Goal: Information Seeking & Learning: Learn about a topic

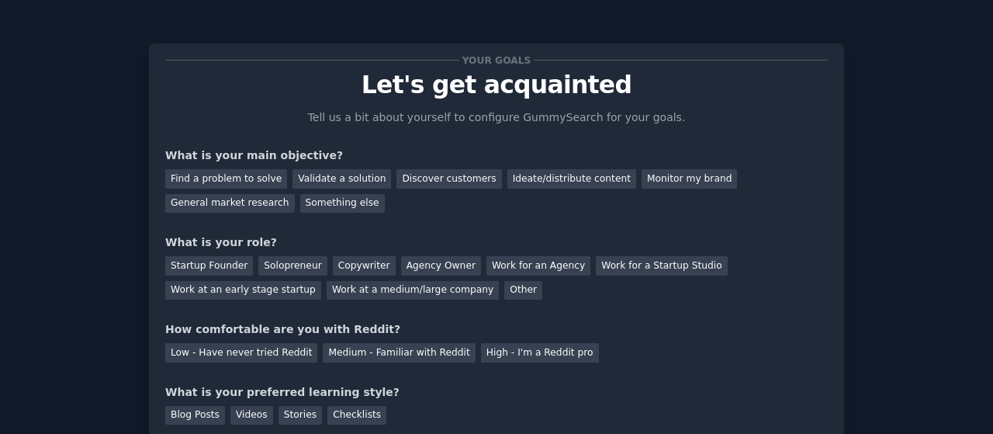
scroll to position [48, 0]
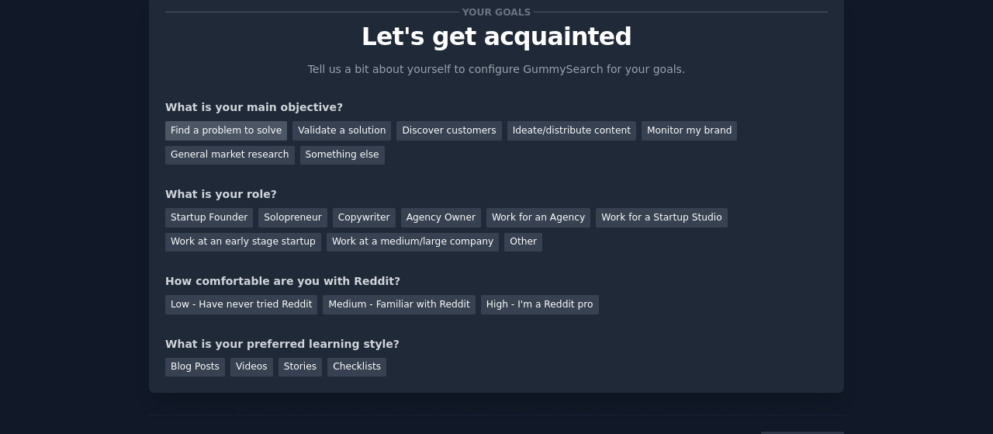
click at [237, 128] on div "Find a problem to solve" at bounding box center [226, 130] width 122 height 19
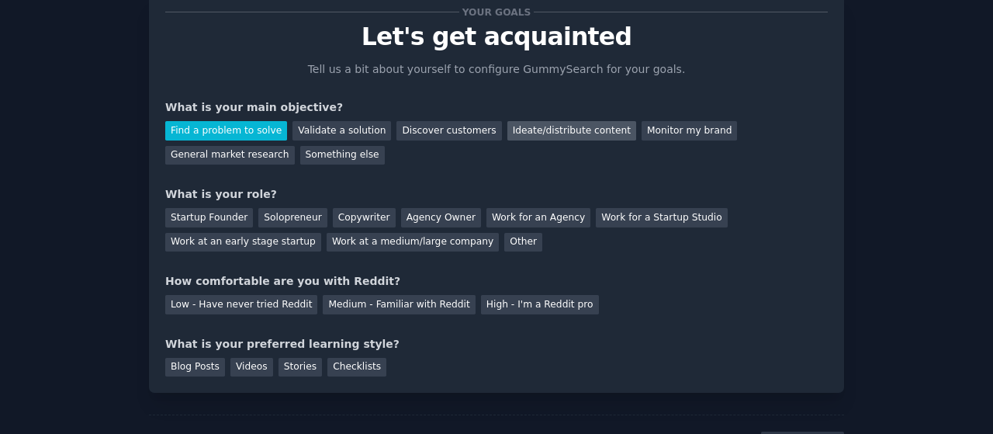
click at [524, 130] on div "Ideate/distribute content" at bounding box center [571, 130] width 129 height 19
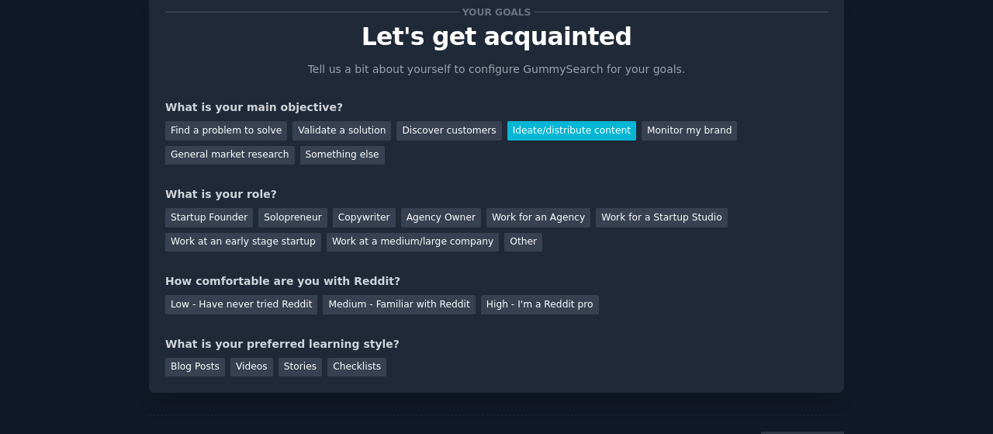
click at [509, 171] on div "Your goals Let's get acquainted Tell us a bit about yourself to configure Gummy…" at bounding box center [496, 194] width 663 height 365
click at [295, 146] on div "General market research" at bounding box center [230, 155] width 130 height 19
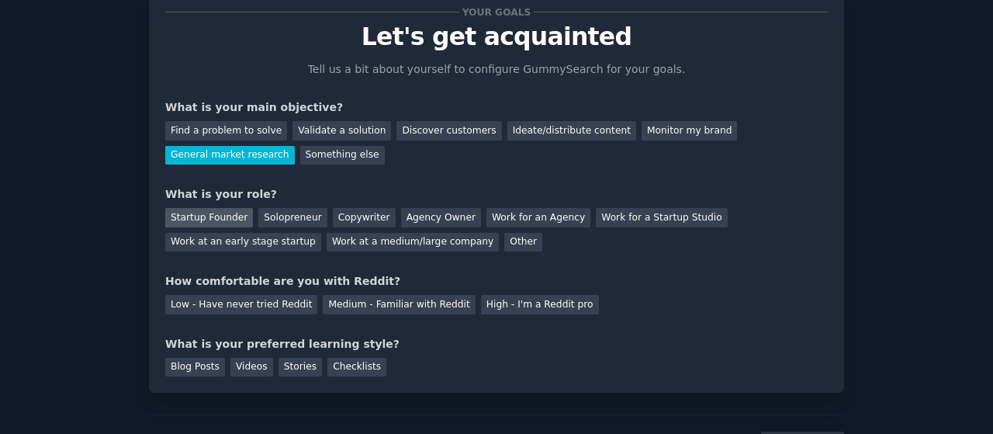
click at [205, 216] on div "Startup Founder" at bounding box center [209, 217] width 88 height 19
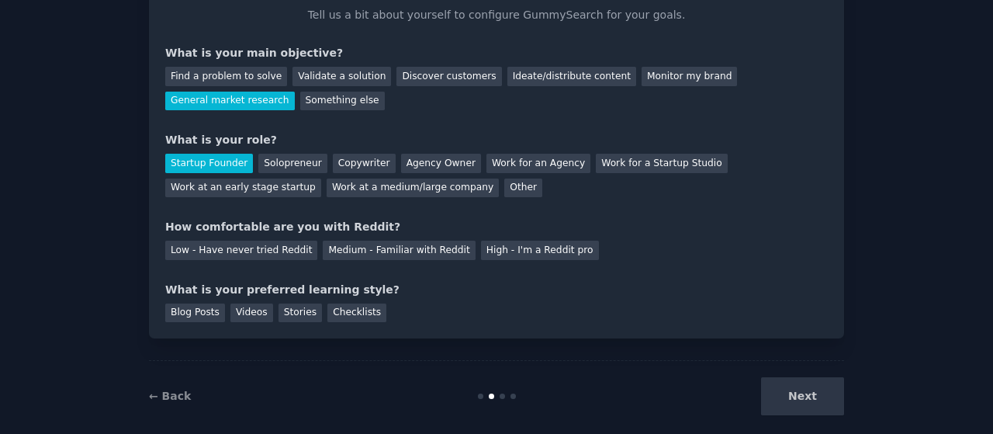
scroll to position [121, 0]
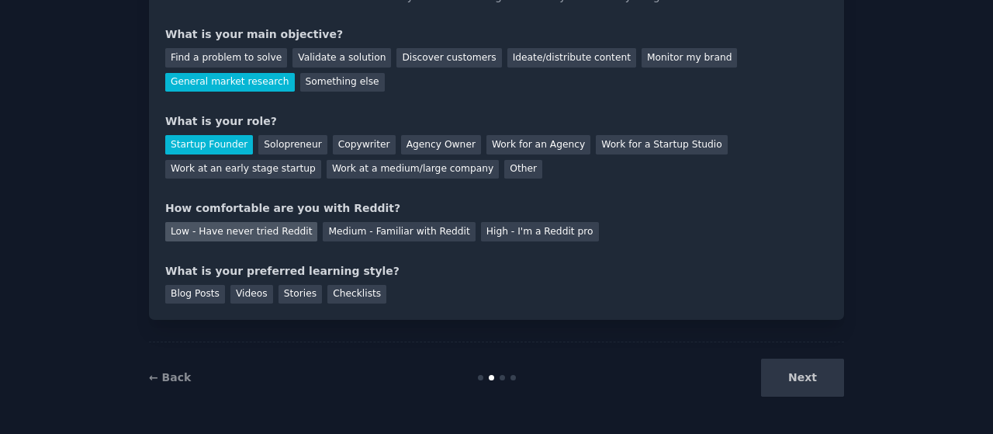
click at [247, 226] on div "Low - Have never tried Reddit" at bounding box center [241, 231] width 152 height 19
click at [244, 291] on div "Videos" at bounding box center [251, 294] width 43 height 19
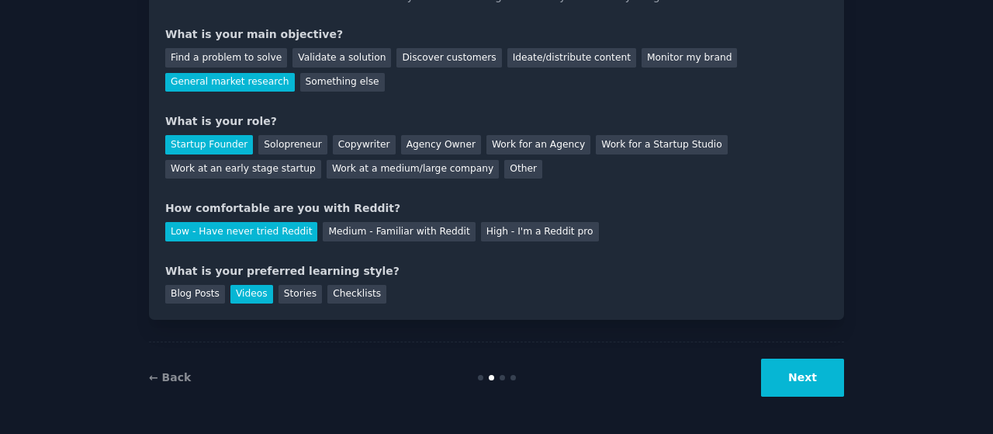
click at [808, 373] on button "Next" at bounding box center [802, 377] width 83 height 38
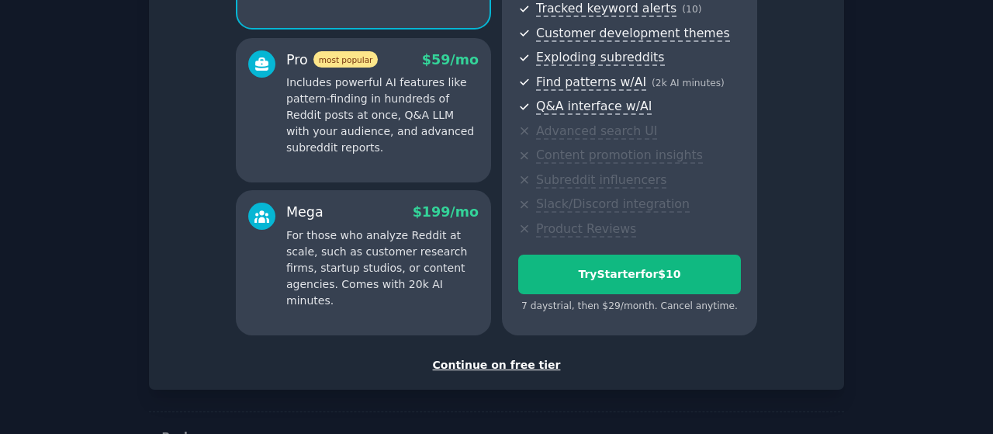
scroll to position [253, 0]
click at [488, 363] on div "Continue on free tier" at bounding box center [496, 366] width 663 height 16
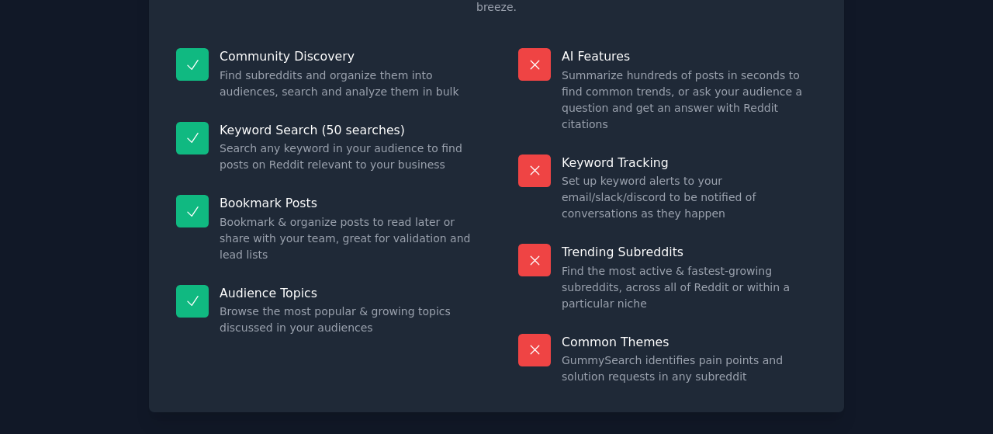
scroll to position [170, 0]
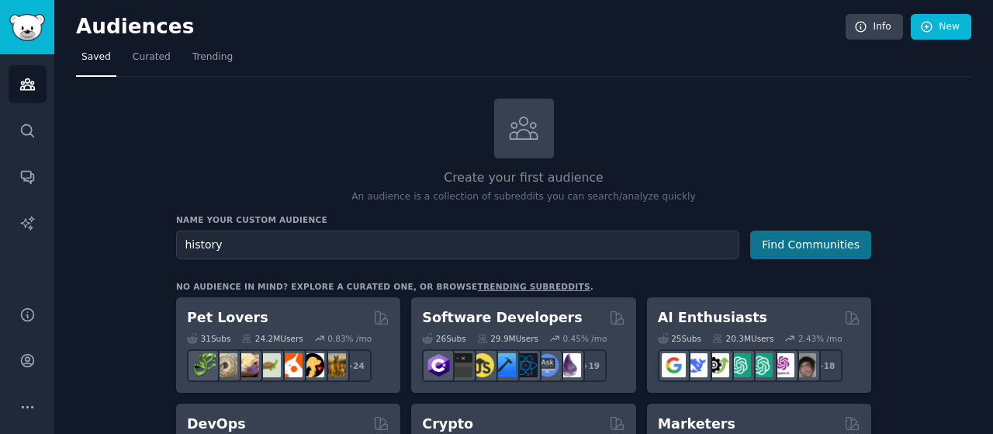
type input "history"
click at [804, 243] on button "Find Communities" at bounding box center [810, 244] width 121 height 29
